Goal: Transaction & Acquisition: Purchase product/service

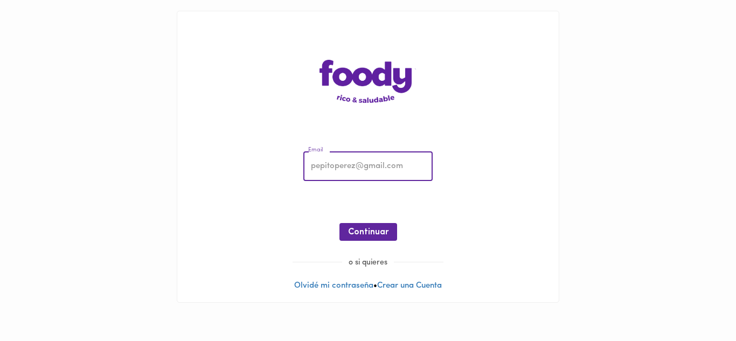
click at [350, 164] on input "email" at bounding box center [367, 167] width 129 height 30
type input "[EMAIL_ADDRESS][DOMAIN_NAME]"
click at [368, 233] on span "Continuar" at bounding box center [368, 232] width 40 height 10
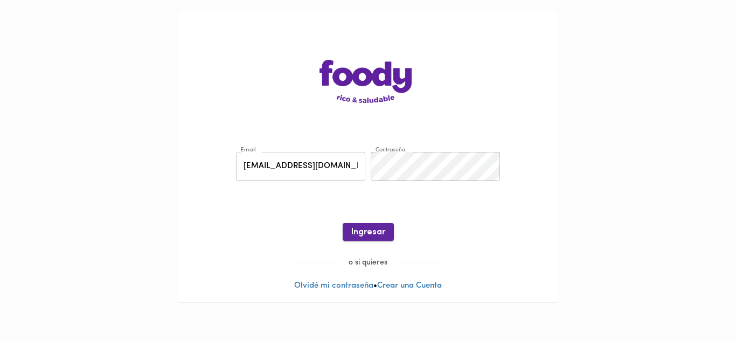
click at [368, 233] on span "Ingresar" at bounding box center [368, 232] width 34 height 10
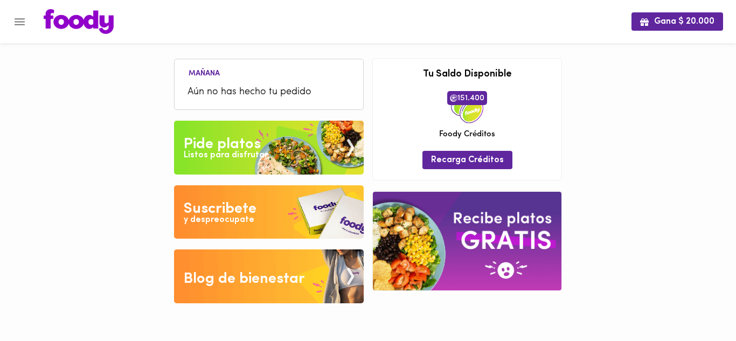
click at [277, 86] on span "Aún no has hecho tu pedido" at bounding box center [269, 92] width 163 height 15
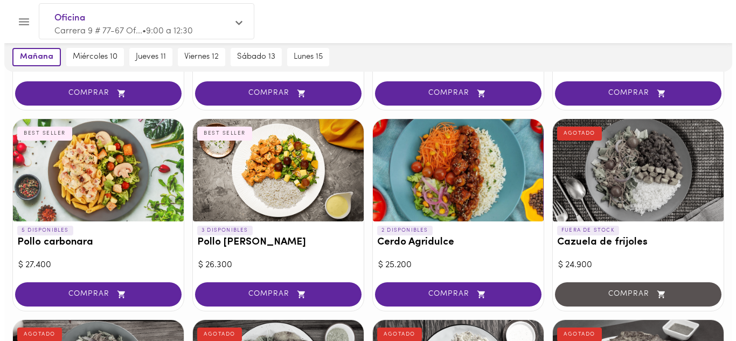
scroll to position [628, 0]
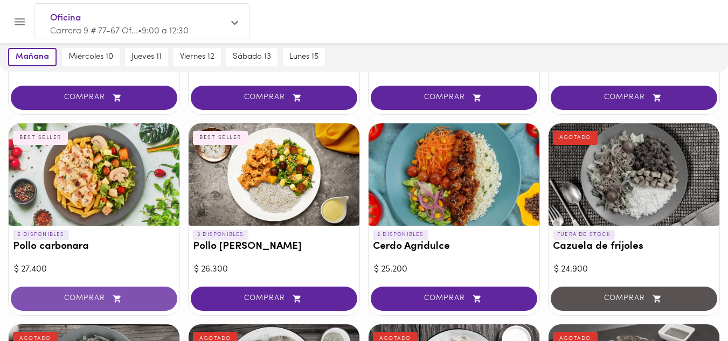
click at [68, 302] on span "COMPRAR" at bounding box center [94, 298] width 140 height 9
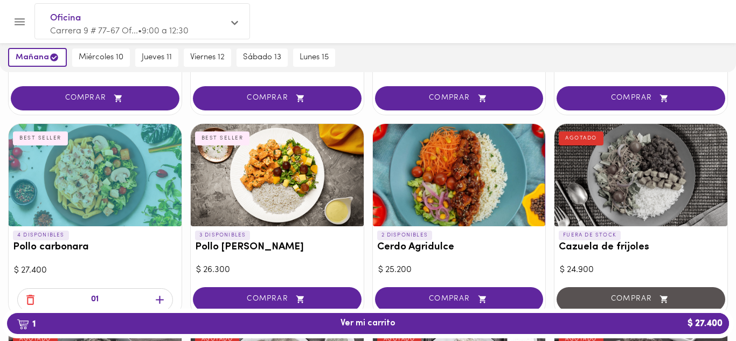
scroll to position [628, 0]
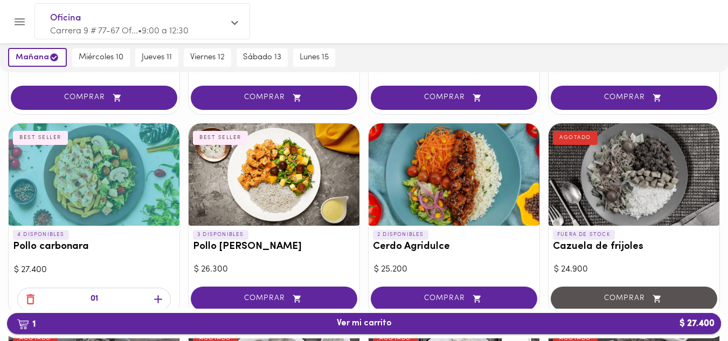
click at [372, 323] on span "1 Ver mi carrito $ 27.400" at bounding box center [364, 324] width 55 height 10
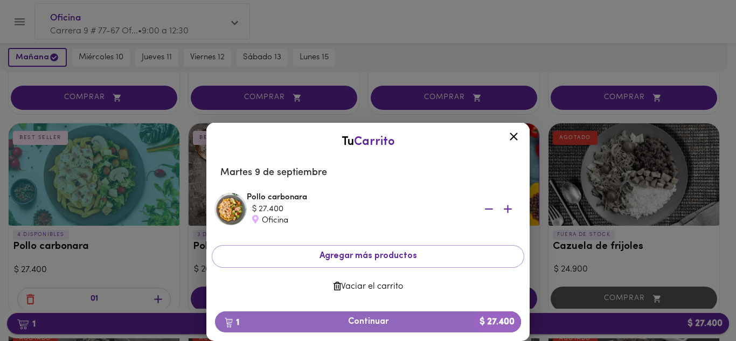
click at [372, 323] on span "1 Continuar $ 27.400" at bounding box center [368, 322] width 289 height 10
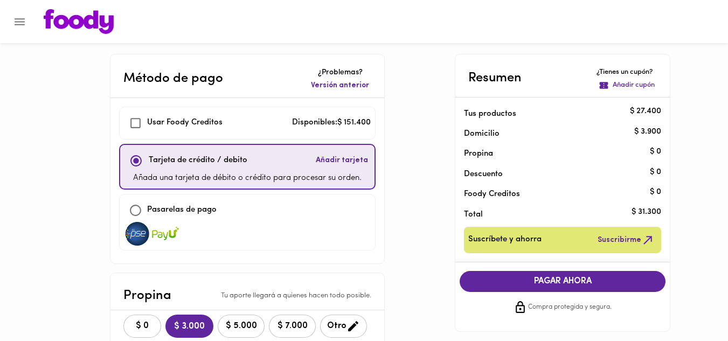
checkbox input "true"
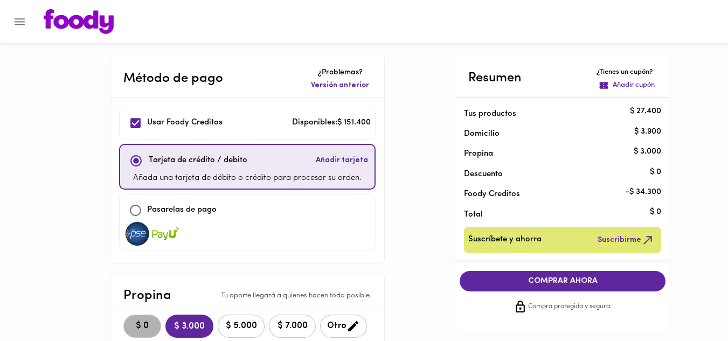
click at [144, 331] on span "$ 0" at bounding box center [142, 326] width 24 height 10
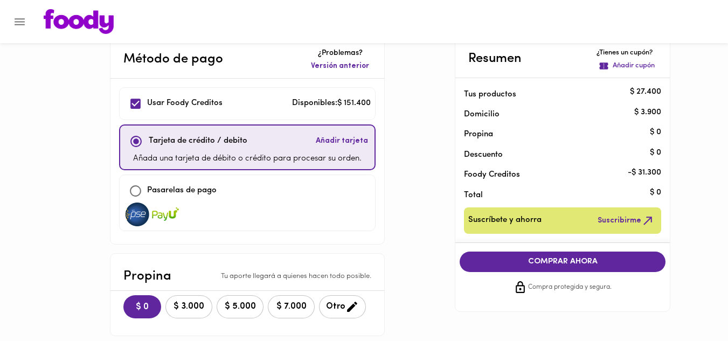
scroll to position [19, 0]
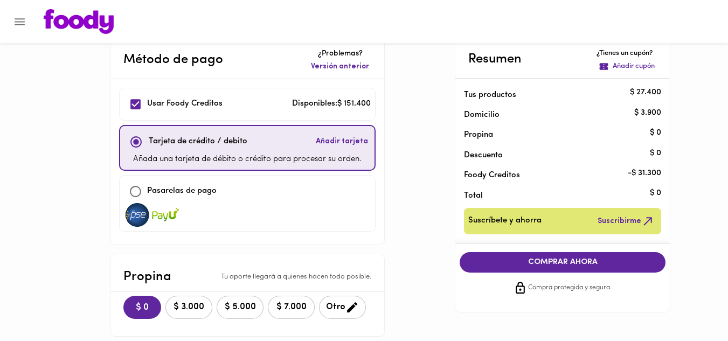
click at [139, 144] on input "checkbox" at bounding box center [136, 141] width 23 height 23
checkbox input "true"
click at [134, 108] on input "checkbox" at bounding box center [135, 104] width 23 height 23
checkbox input "true"
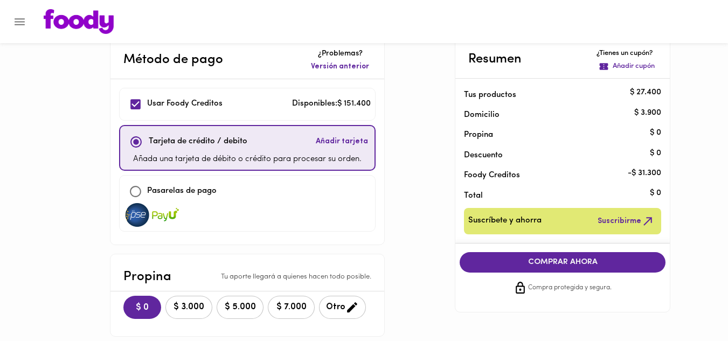
click at [557, 264] on span "COMPRAR AHORA" at bounding box center [563, 263] width 184 height 10
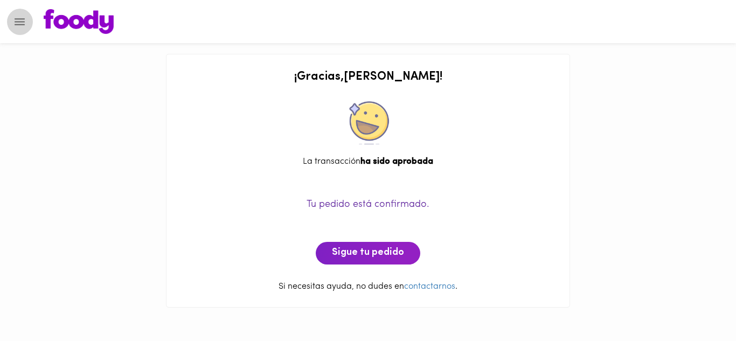
click at [19, 22] on icon "Menu" at bounding box center [20, 21] width 10 height 7
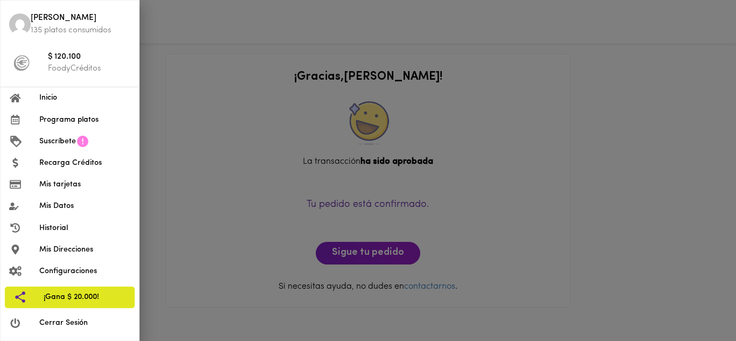
click at [65, 324] on span "Cerrar Sesión" at bounding box center [84, 322] width 91 height 11
